Goal: Information Seeking & Learning: Learn about a topic

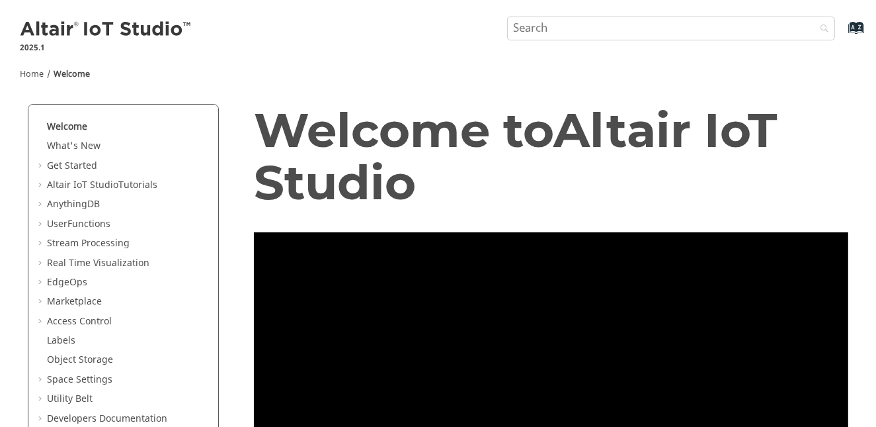
click at [90, 202] on link "AnythingDB" at bounding box center [73, 204] width 53 height 14
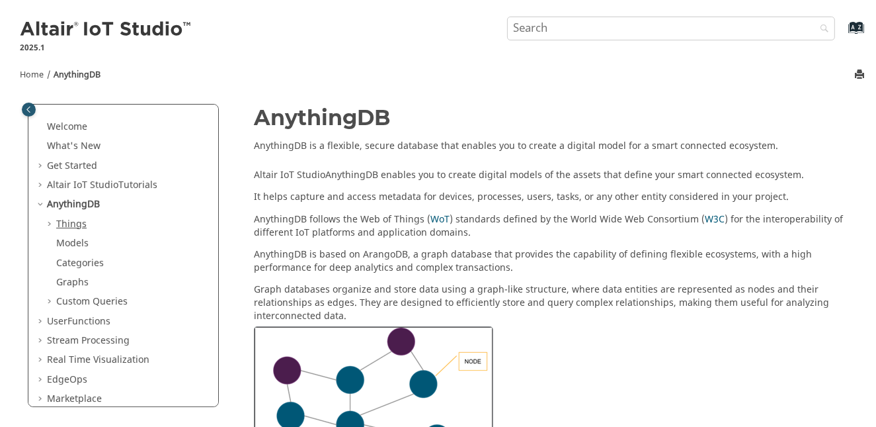
click at [70, 225] on link "Things" at bounding box center [71, 224] width 30 height 14
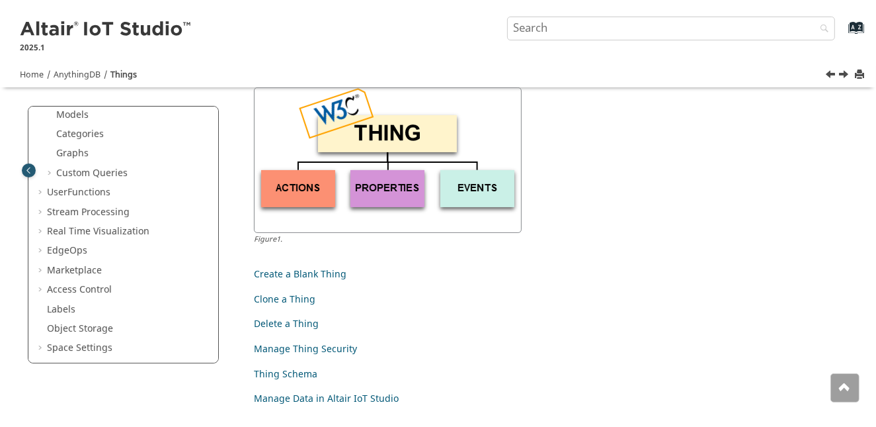
scroll to position [340, 0]
